Goal: Task Accomplishment & Management: Manage account settings

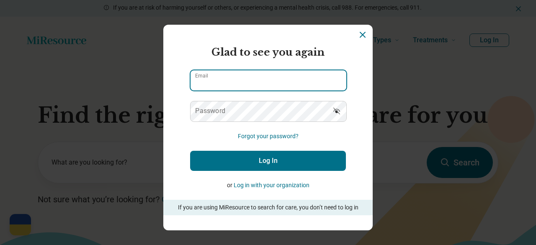
type input "**********"
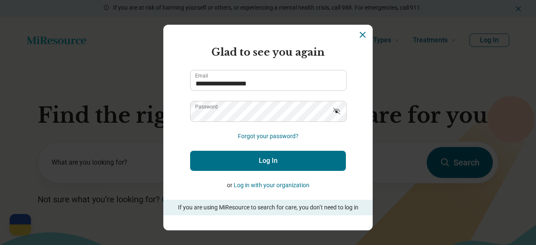
click at [292, 159] on button "Log In" at bounding box center [268, 161] width 156 height 20
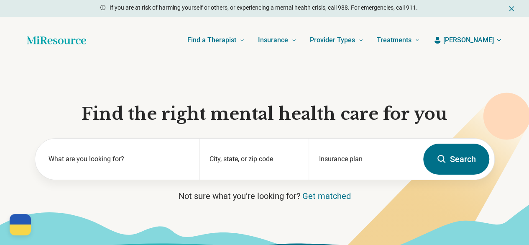
click at [480, 44] on span "[PERSON_NAME]" at bounding box center [468, 40] width 51 height 10
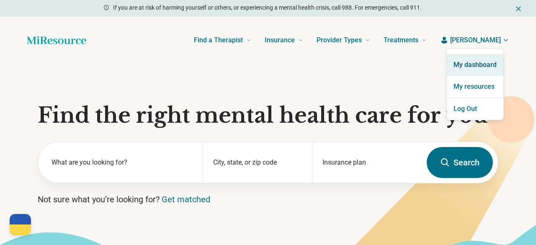
click at [473, 70] on link "My dashboard" at bounding box center [474, 65] width 56 height 22
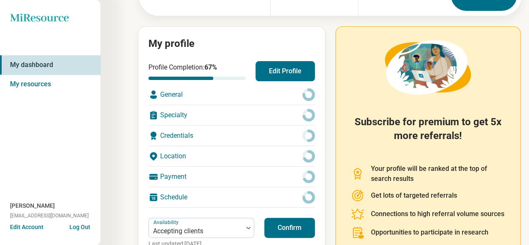
scroll to position [72, 0]
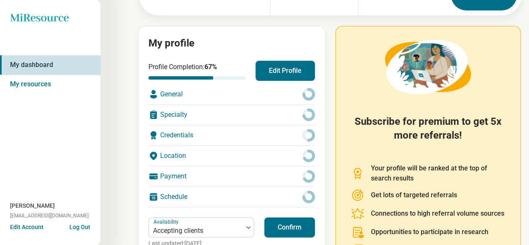
click at [233, 135] on div "Credentials" at bounding box center [232, 135] width 167 height 20
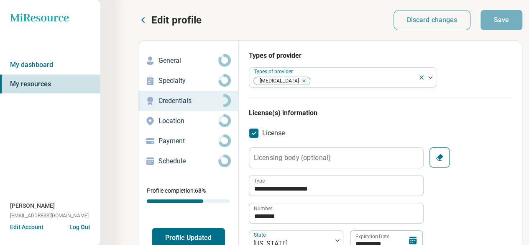
click at [152, 61] on icon at bounding box center [150, 61] width 10 height 10
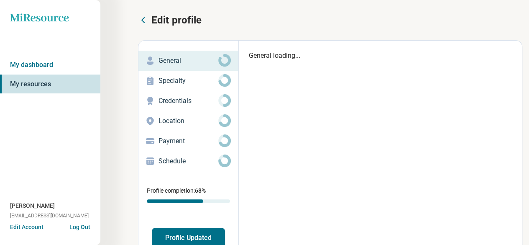
type textarea "*"
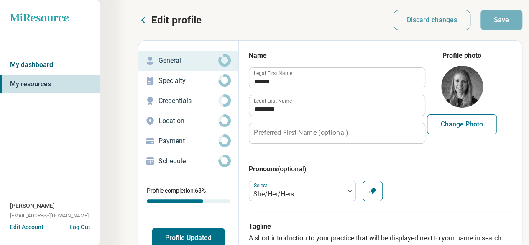
click at [32, 66] on link "My dashboard" at bounding box center [50, 64] width 100 height 19
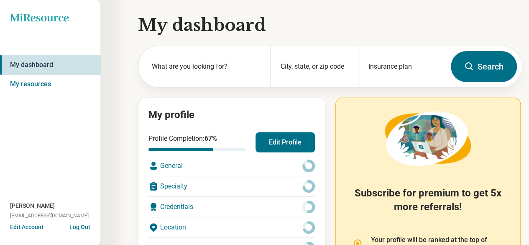
scroll to position [158, 0]
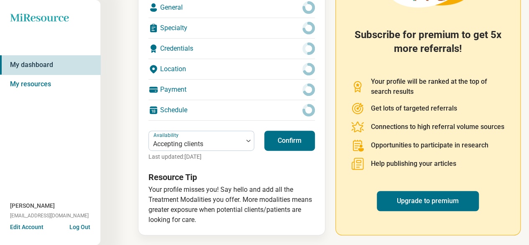
click at [288, 145] on button "Confirm" at bounding box center [289, 141] width 51 height 20
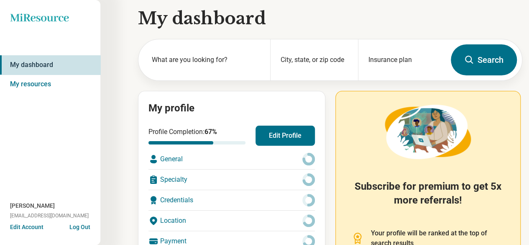
scroll to position [0, 0]
